Goal: Task Accomplishment & Management: Use online tool/utility

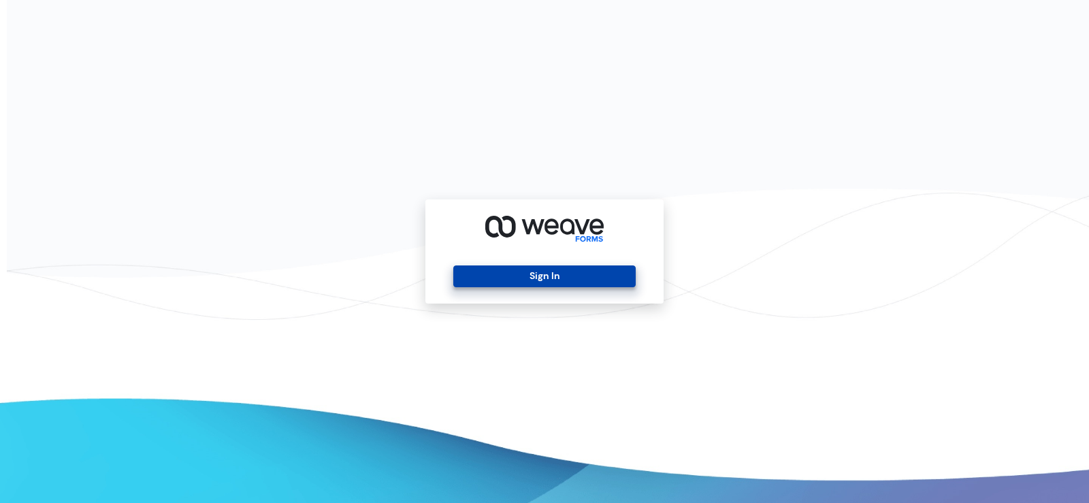
click at [549, 273] on button "Sign In" at bounding box center [544, 276] width 182 height 22
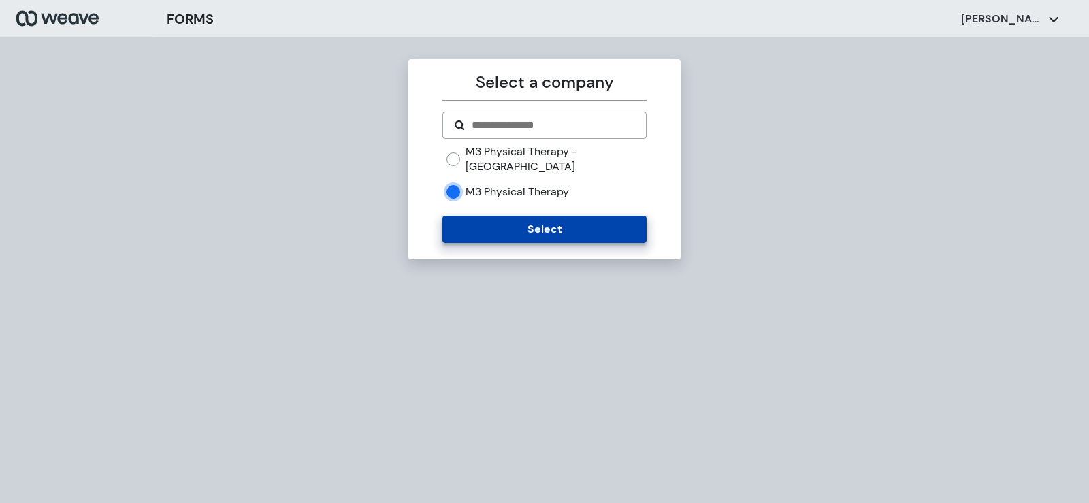
click at [496, 216] on button "Select" at bounding box center [543, 229] width 203 height 27
